Goal: Obtain resource: Download file/media

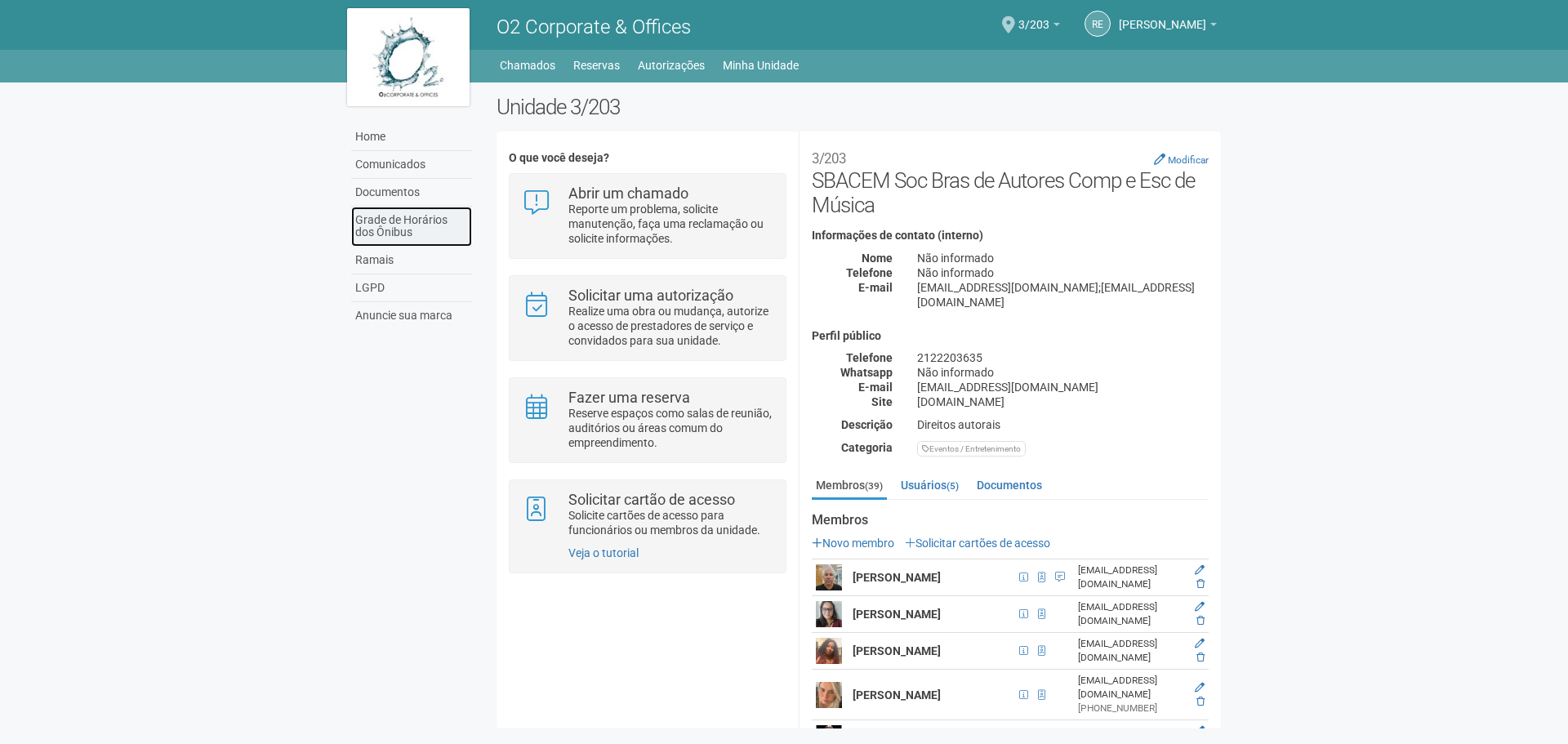
click at [398, 226] on link "Grade de Horários dos Ônibus" at bounding box center [411, 226] width 120 height 40
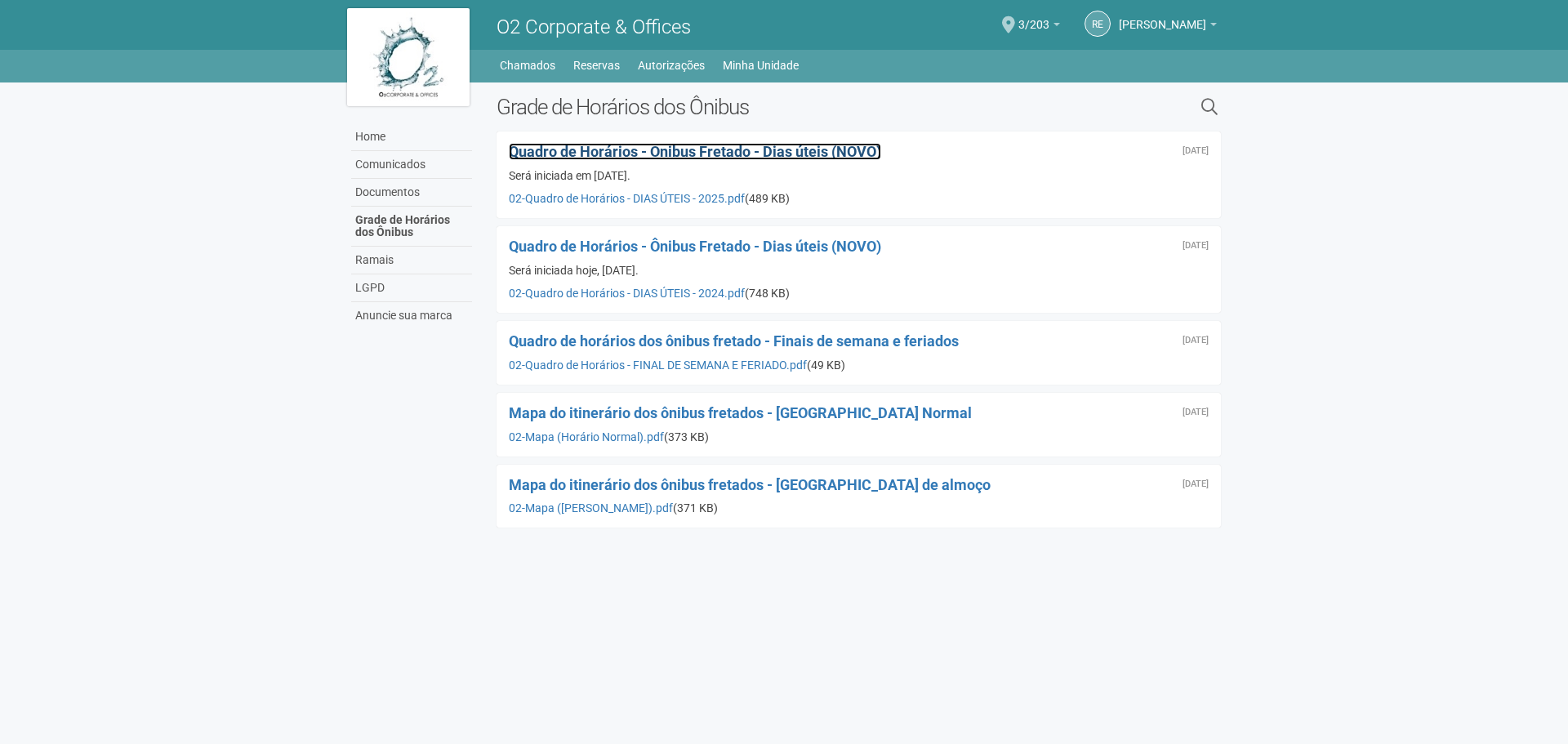
click at [656, 151] on span "Quadro de Horários - Ônibus Fretado - Dias úteis (NOVO)" at bounding box center [694, 151] width 373 height 17
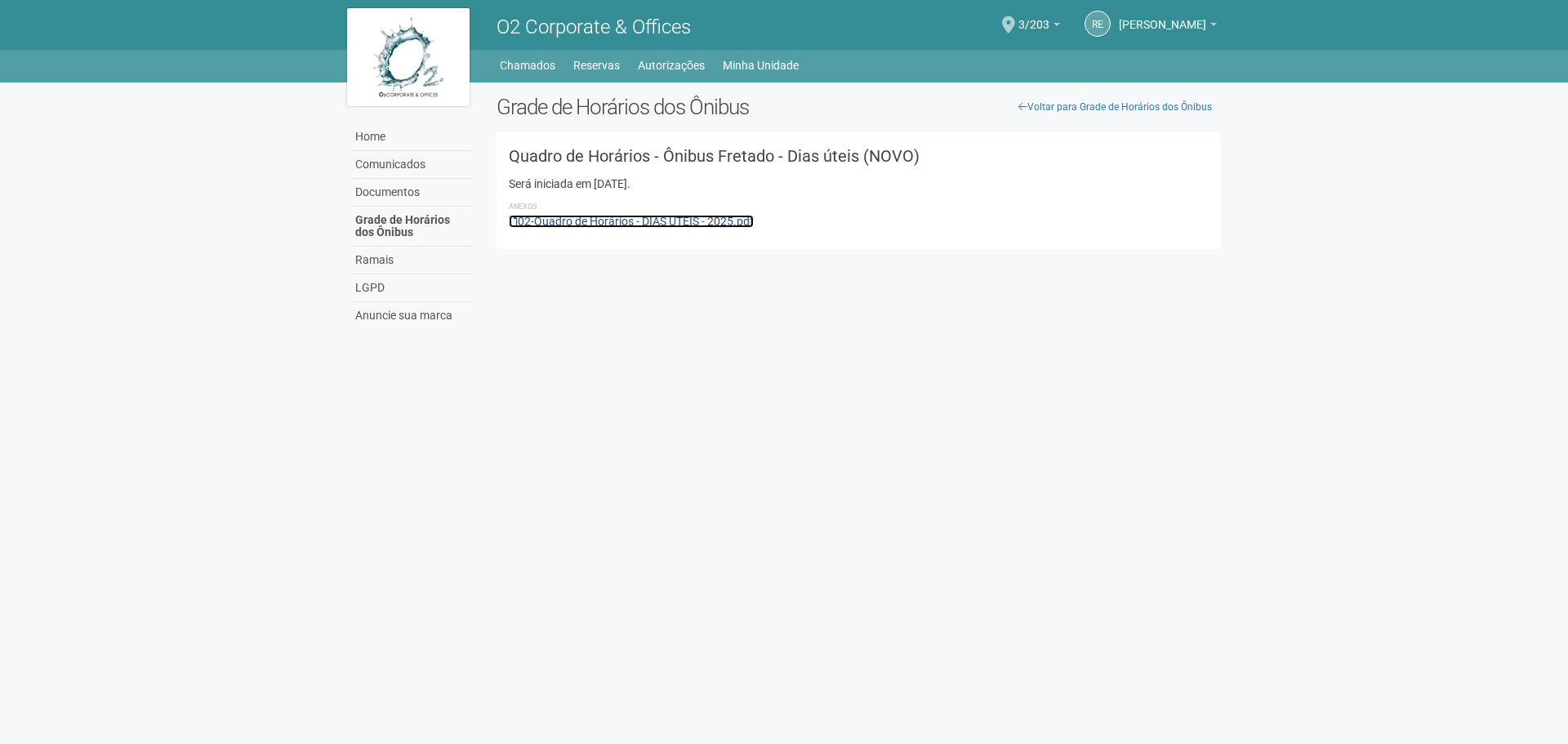
click at [587, 223] on link "02-Quadro de Horários - DIAS ÚTEIS - 2025.pdf" at bounding box center [631, 221] width 245 height 13
